Goal: Find specific fact: Locate a discrete piece of known information

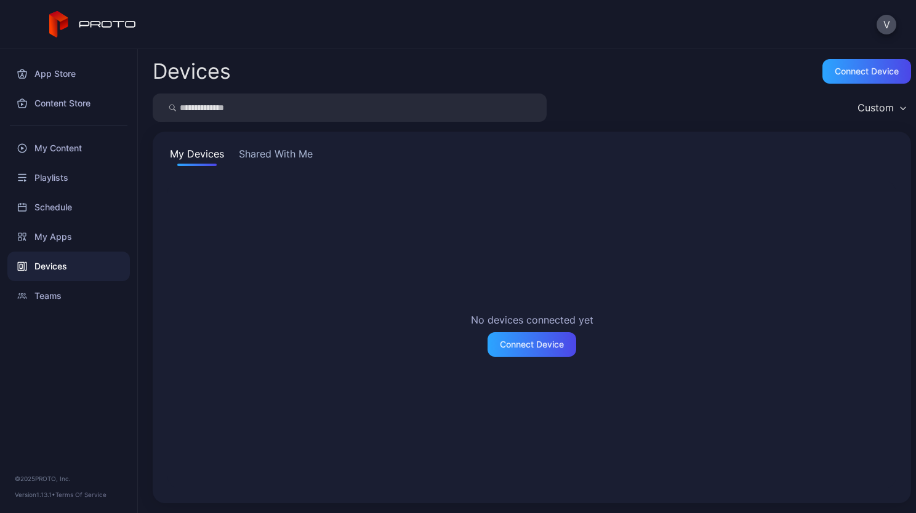
click at [48, 270] on div "Devices" at bounding box center [68, 267] width 122 height 30
click at [279, 167] on div "My Devices Shared With Me No devices connected yet Connect Device" at bounding box center [532, 318] width 758 height 372
click at [284, 151] on button "Shared With Me" at bounding box center [275, 156] width 79 height 20
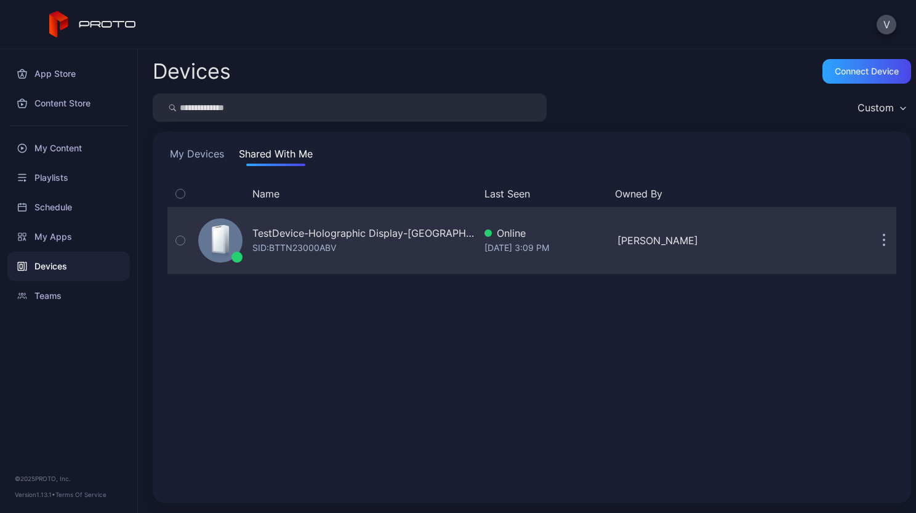
click at [291, 229] on div "TestDevice-Holographic Display-[GEOGRAPHIC_DATA]-500West-Showcase" at bounding box center [363, 233] width 222 height 15
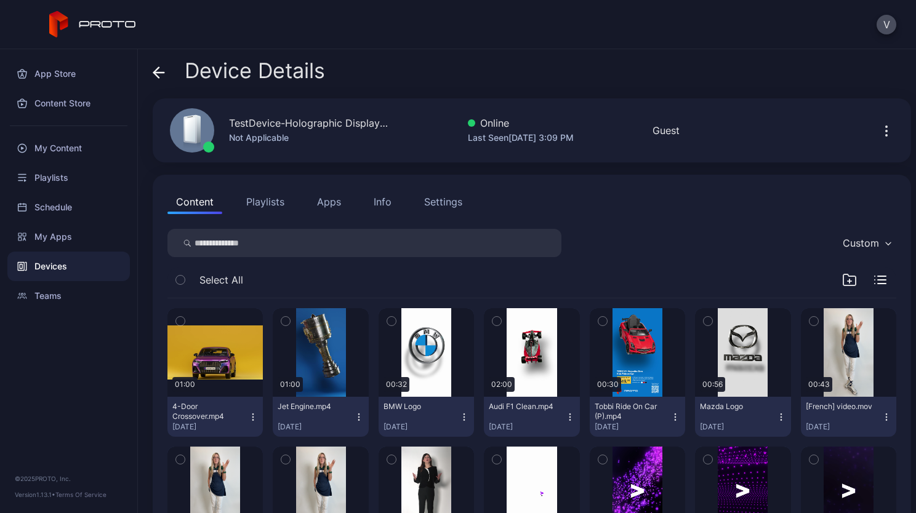
click at [388, 206] on div "Info" at bounding box center [383, 201] width 18 height 15
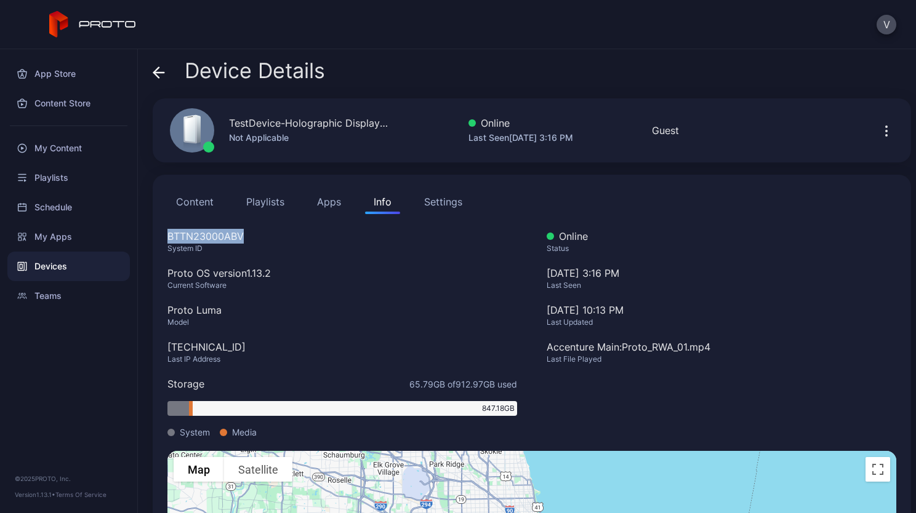
drag, startPoint x: 256, startPoint y: 233, endPoint x: 167, endPoint y: 231, distance: 88.6
click at [167, 231] on div "BTTN23000ABV" at bounding box center [342, 236] width 350 height 15
copy div "BTTN23000ABV"
